Goal: Information Seeking & Learning: Find contact information

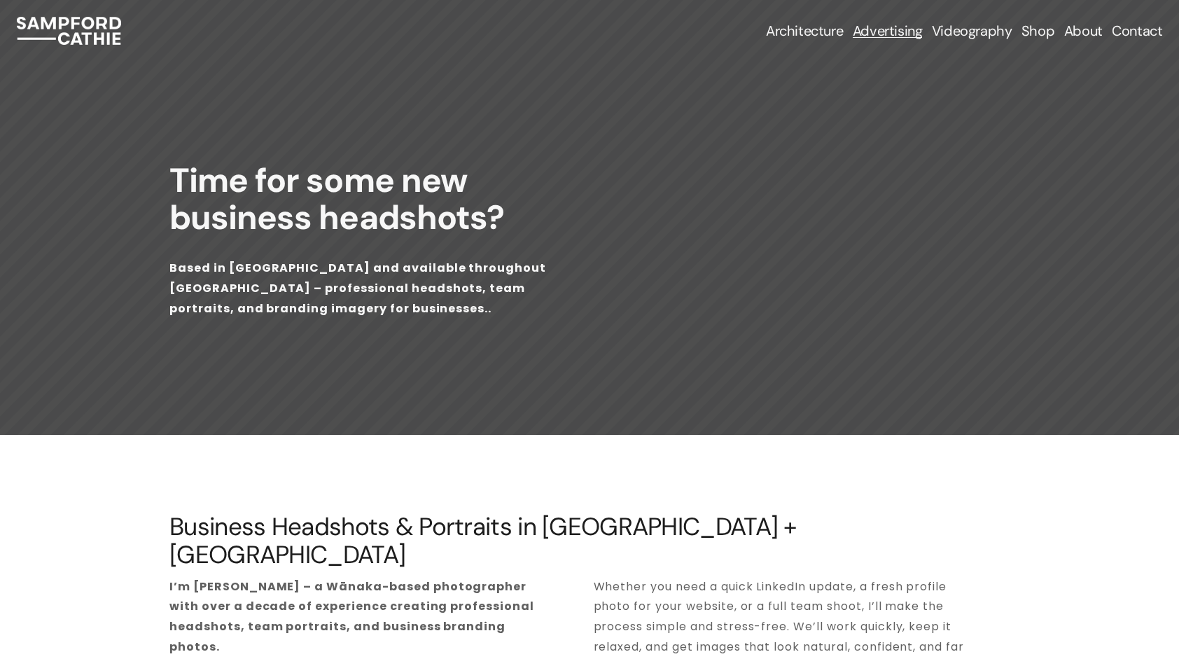
click at [1143, 38] on link "Contact" at bounding box center [1136, 31] width 50 height 20
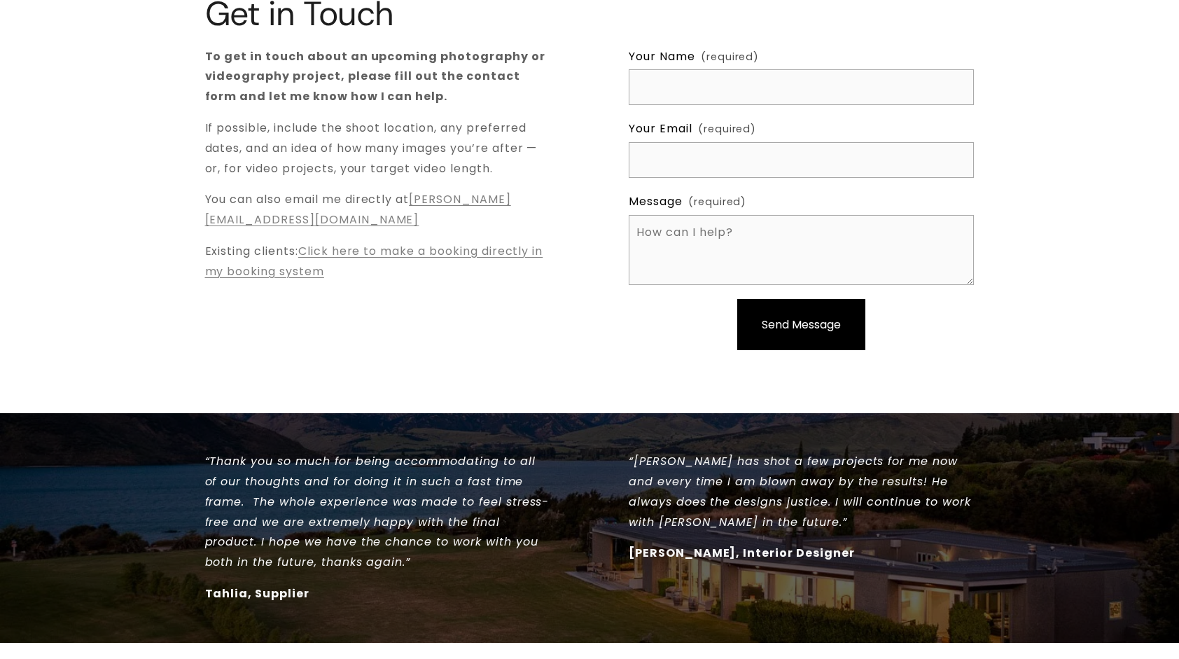
scroll to position [69, 0]
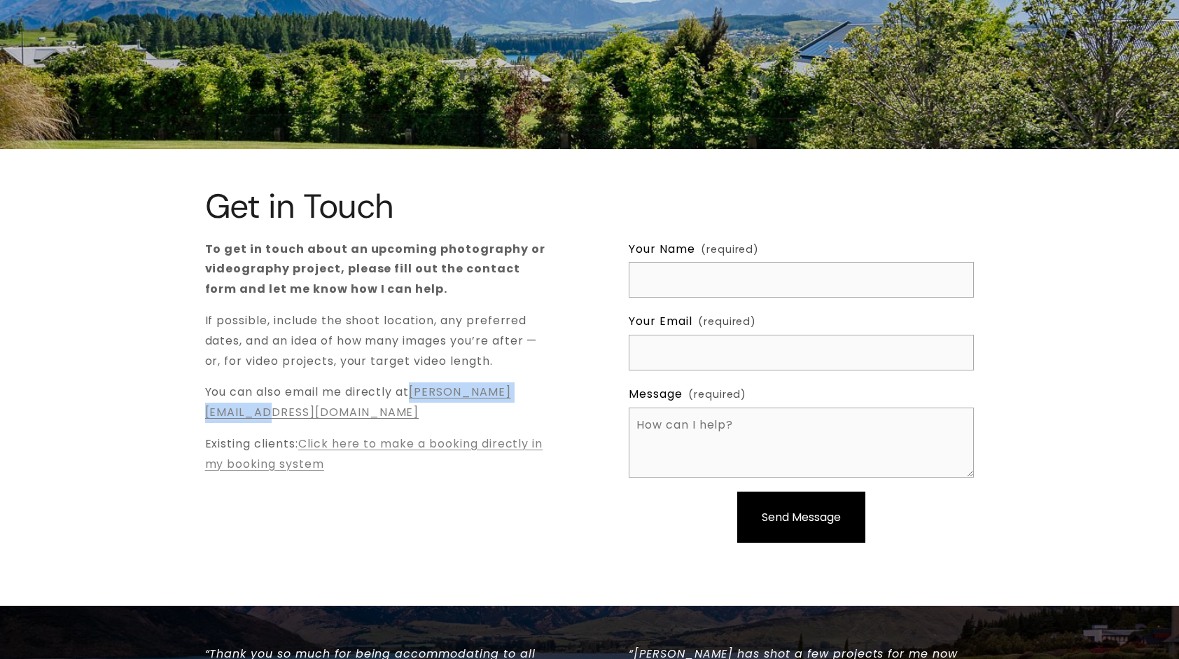
drag, startPoint x: 386, startPoint y: 416, endPoint x: 199, endPoint y: 414, distance: 187.6
click at [199, 414] on div "Get in Touch To get in touch about an upcoming photography or videography proje…" at bounding box center [589, 377] width 1179 height 379
copy link "[PERSON_NAME][EMAIL_ADDRESS][DOMAIN_NAME]"
click at [154, 391] on div "Get in Touch To get in touch about an upcoming photography or videography proje…" at bounding box center [589, 377] width 1179 height 379
